Goal: Task Accomplishment & Management: Use online tool/utility

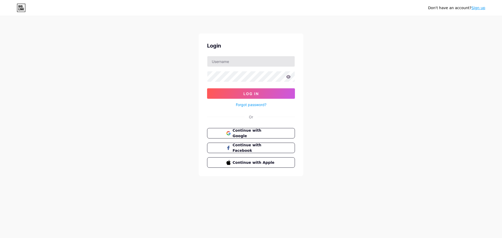
click at [225, 59] on input "text" at bounding box center [250, 61] width 87 height 10
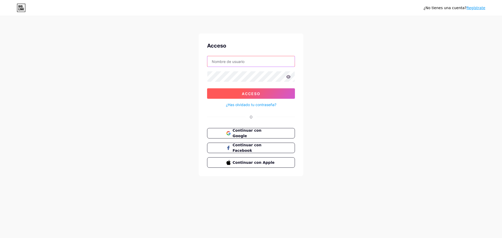
type input "julitamr"
click at [244, 98] on button "Acceso" at bounding box center [251, 93] width 88 height 10
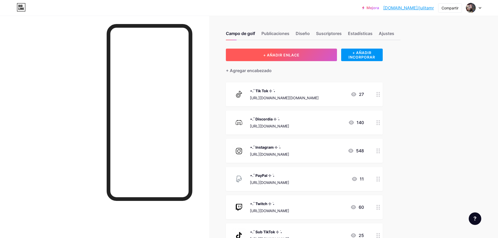
click at [267, 59] on button "+ AÑADIR ENLACE" at bounding box center [281, 55] width 111 height 13
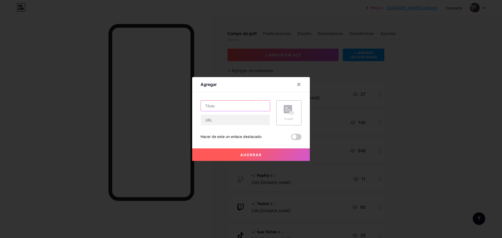
click at [231, 104] on input "text" at bounding box center [235, 106] width 69 height 10
click at [235, 104] on input "text" at bounding box center [235, 106] width 69 height 10
click at [209, 55] on div at bounding box center [251, 119] width 502 height 238
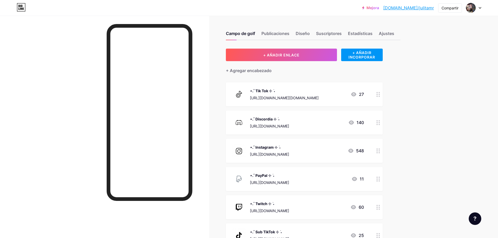
click at [296, 90] on div "⋆.˚ Tik Tok ⊹ ࣪ ˖" at bounding box center [284, 90] width 69 height 5
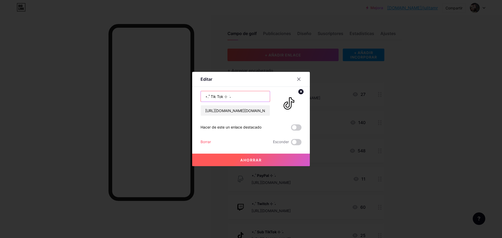
drag, startPoint x: 239, startPoint y: 95, endPoint x: 183, endPoint y: 97, distance: 56.0
click at [183, 97] on div "Editar Contenido YouTube Reproduce videos de YouTube sin salir de tu página. AG…" at bounding box center [251, 119] width 502 height 238
click at [300, 78] on icon at bounding box center [299, 79] width 3 height 3
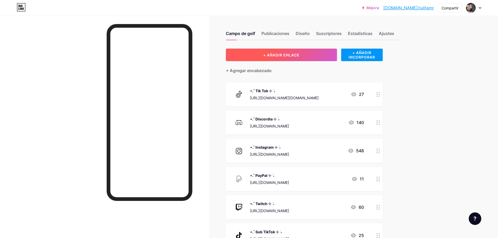
click at [284, 55] on font "+ AÑADIR ENLACE" at bounding box center [281, 55] width 36 height 4
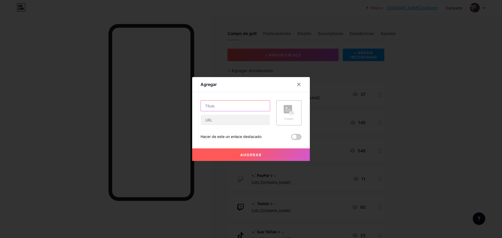
click at [225, 108] on input "text" at bounding box center [235, 106] width 69 height 10
paste input "⋆.˚ Tik Tok ⊹ ࣪ ˖"
click at [222, 105] on input "⋆.˚ Tik Tok ⊹ ࣪ ˖" at bounding box center [235, 106] width 69 height 10
type input "⋆.˚ [PERSON_NAME] Pago ⊹ ࣪ ˖"
click at [290, 113] on rect at bounding box center [292, 113] width 4 height 3
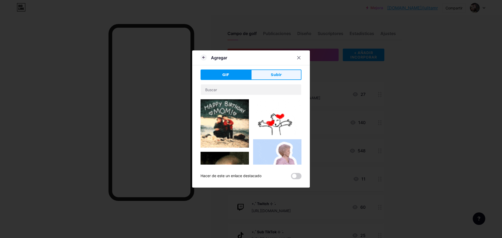
click at [278, 78] on button "Subir" at bounding box center [276, 75] width 50 height 10
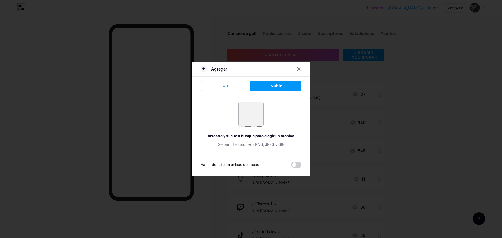
click at [247, 108] on input "file" at bounding box center [251, 114] width 25 height 25
type input "C:\fakepath\Diseño sin título.png"
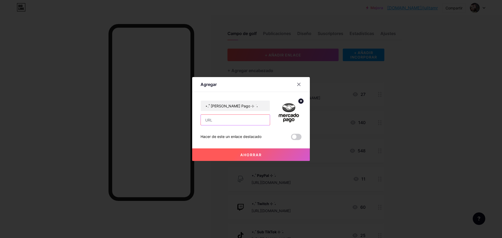
click at [222, 121] on input "text" at bounding box center [235, 120] width 69 height 10
